Goal: Task Accomplishment & Management: Use online tool/utility

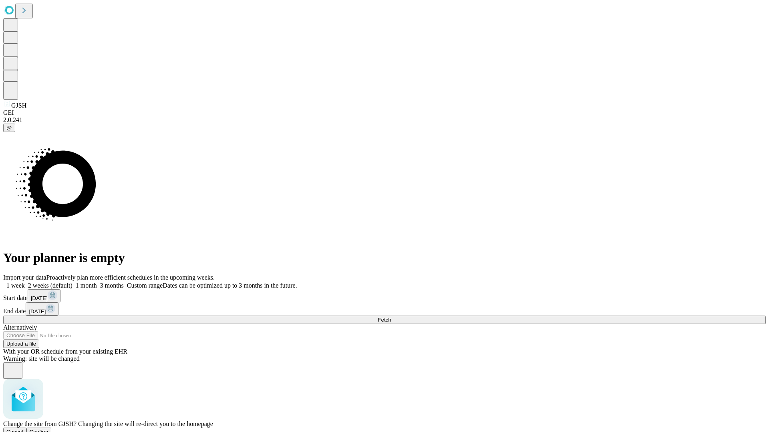
click at [48, 429] on span "Confirm" at bounding box center [39, 432] width 19 height 6
click at [72, 282] on label "2 weeks (default)" at bounding box center [49, 285] width 48 height 7
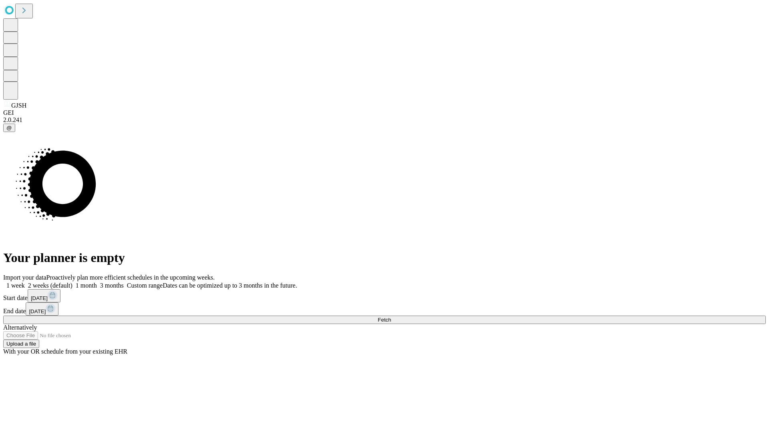
click at [391, 317] on span "Fetch" at bounding box center [384, 320] width 13 height 6
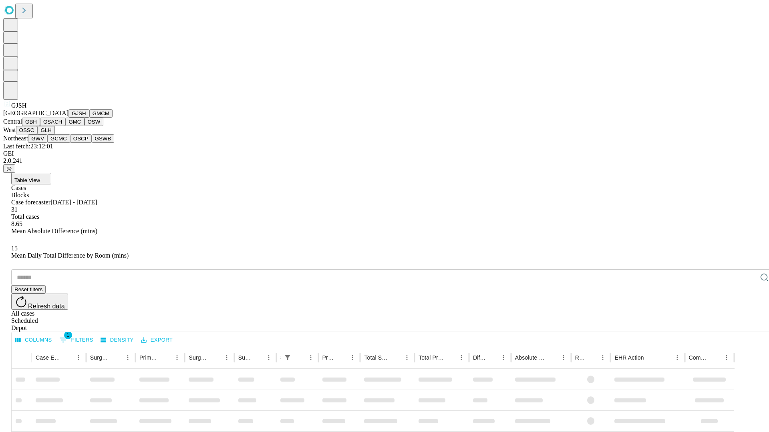
click at [89, 118] on button "GMCM" at bounding box center [100, 113] width 23 height 8
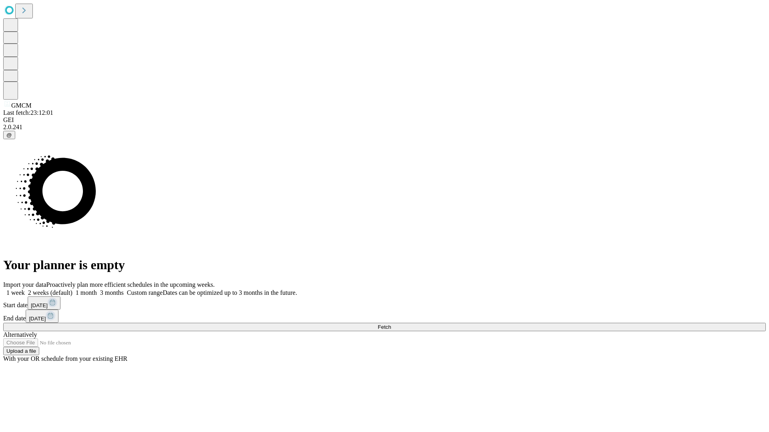
click at [72, 289] on label "2 weeks (default)" at bounding box center [49, 292] width 48 height 7
click at [391, 324] on span "Fetch" at bounding box center [384, 327] width 13 height 6
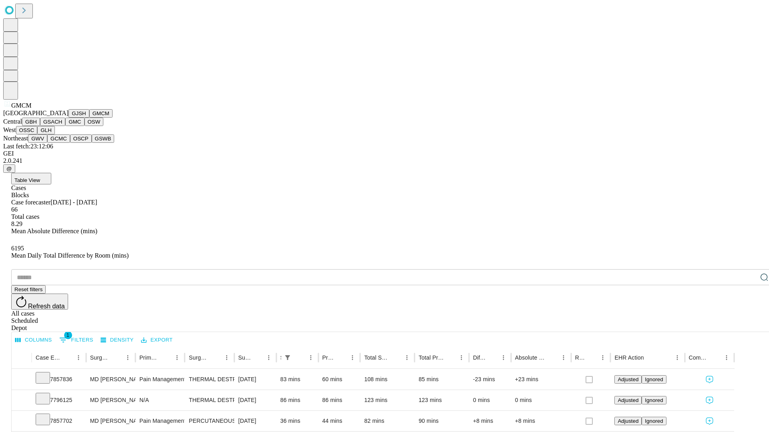
click at [40, 126] on button "GBH" at bounding box center [31, 122] width 18 height 8
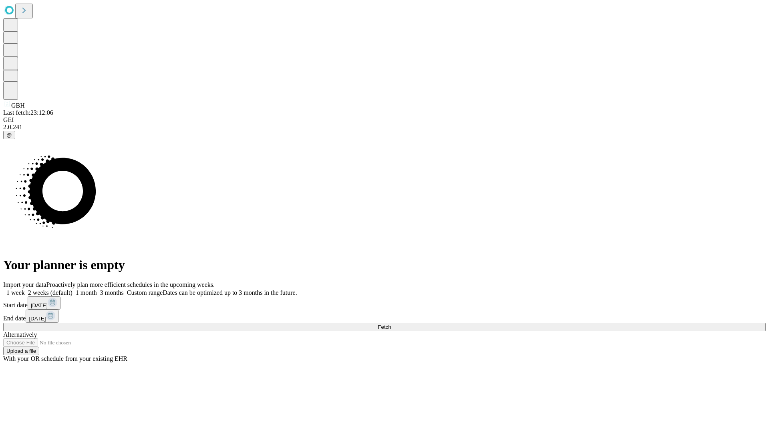
click at [72, 289] on label "2 weeks (default)" at bounding box center [49, 292] width 48 height 7
click at [391, 324] on span "Fetch" at bounding box center [384, 327] width 13 height 6
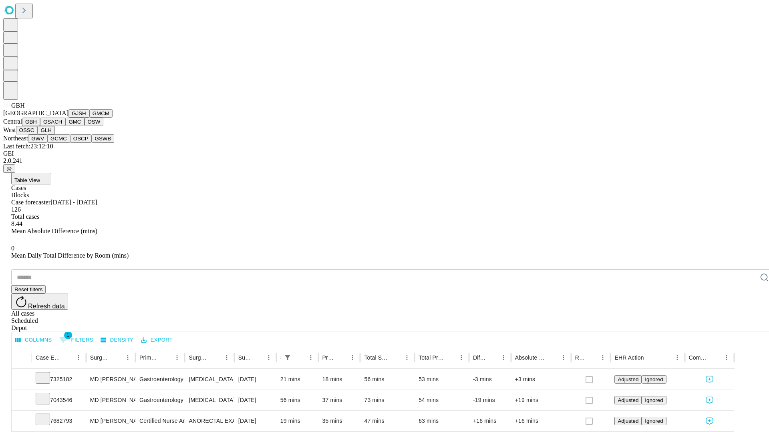
click at [62, 126] on button "GSACH" at bounding box center [52, 122] width 25 height 8
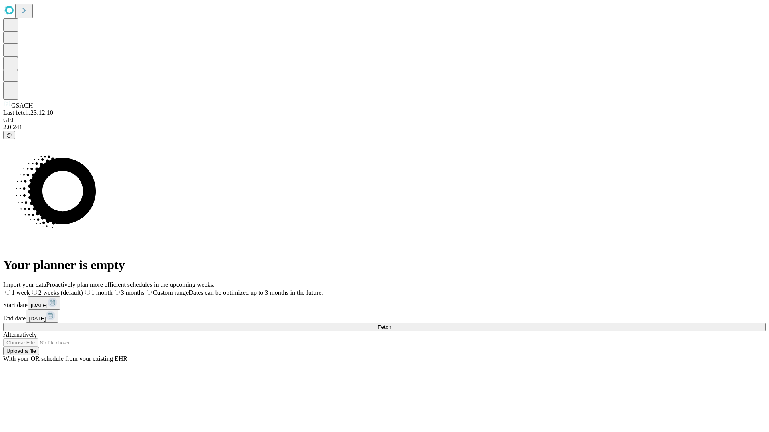
click at [83, 289] on label "2 weeks (default)" at bounding box center [56, 292] width 53 height 7
click at [391, 324] on span "Fetch" at bounding box center [384, 327] width 13 height 6
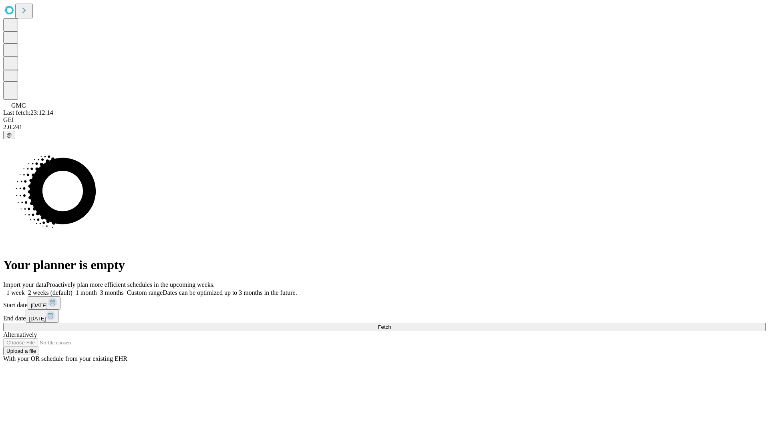
click at [72, 289] on label "2 weeks (default)" at bounding box center [49, 292] width 48 height 7
click at [391, 324] on span "Fetch" at bounding box center [384, 327] width 13 height 6
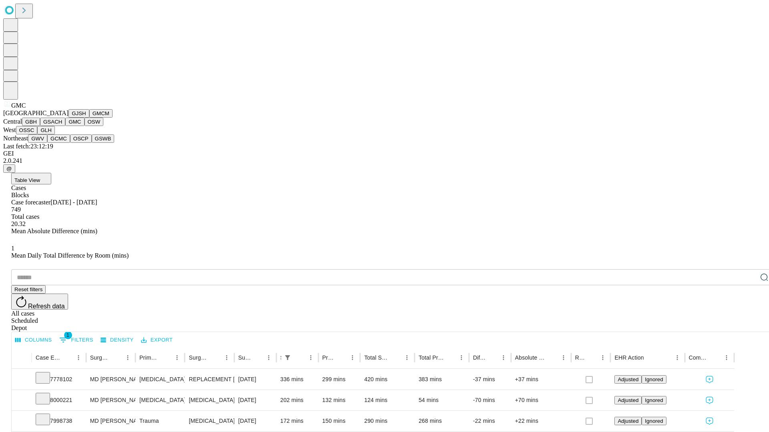
click at [84, 126] on button "OSW" at bounding box center [93, 122] width 19 height 8
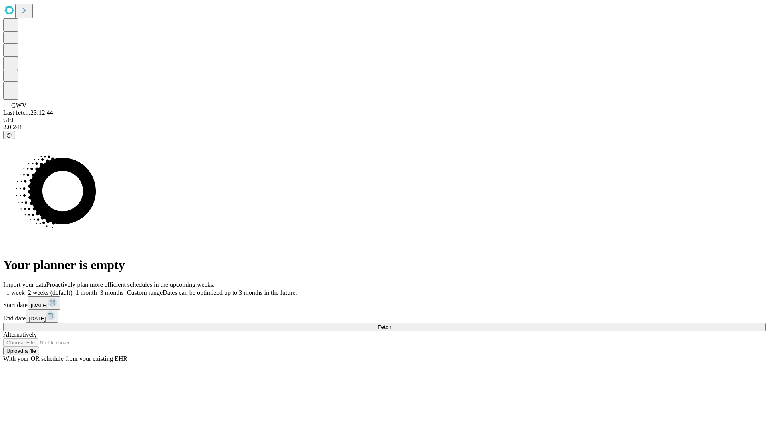
click at [72, 289] on label "2 weeks (default)" at bounding box center [49, 292] width 48 height 7
click at [391, 324] on span "Fetch" at bounding box center [384, 327] width 13 height 6
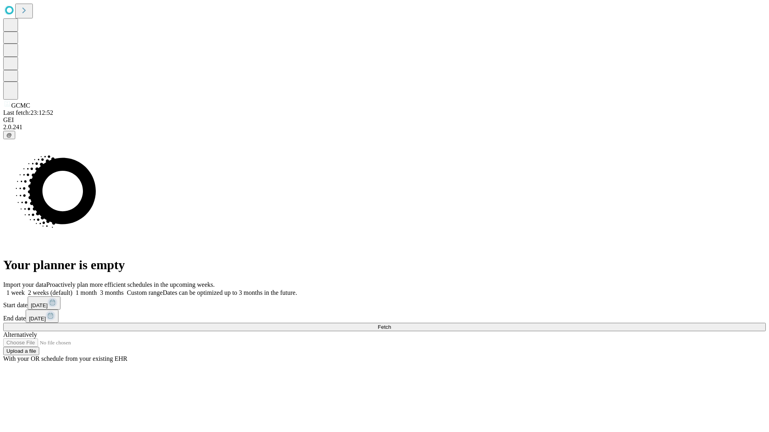
click at [72, 289] on label "2 weeks (default)" at bounding box center [49, 292] width 48 height 7
click at [391, 324] on span "Fetch" at bounding box center [384, 327] width 13 height 6
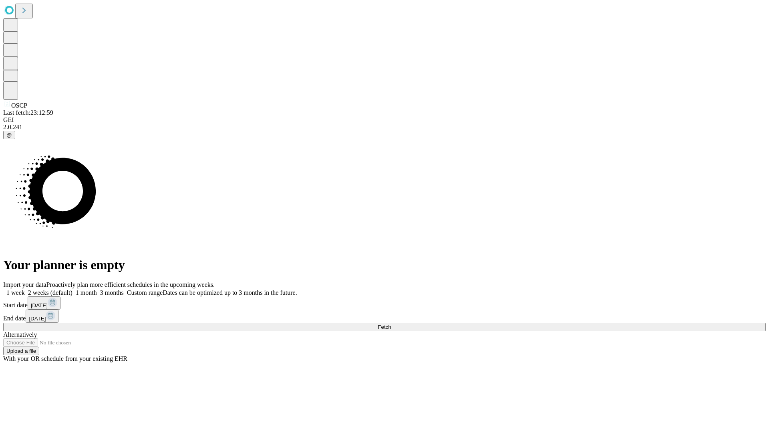
click at [72, 289] on label "2 weeks (default)" at bounding box center [49, 292] width 48 height 7
click at [391, 324] on span "Fetch" at bounding box center [384, 327] width 13 height 6
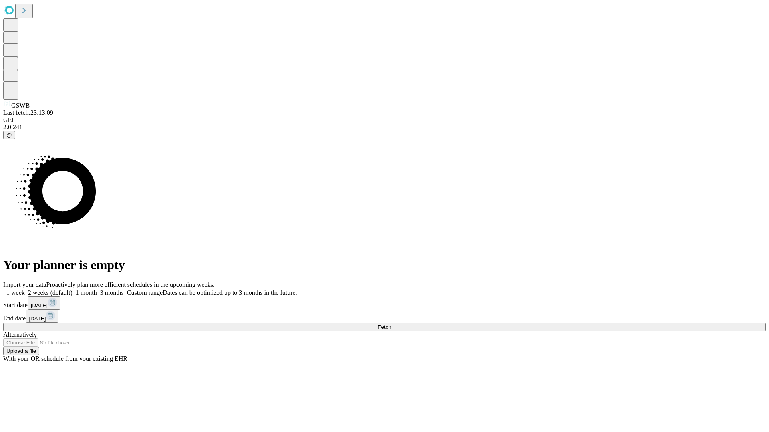
click at [391, 324] on span "Fetch" at bounding box center [384, 327] width 13 height 6
